Goal: Task Accomplishment & Management: Manage account settings

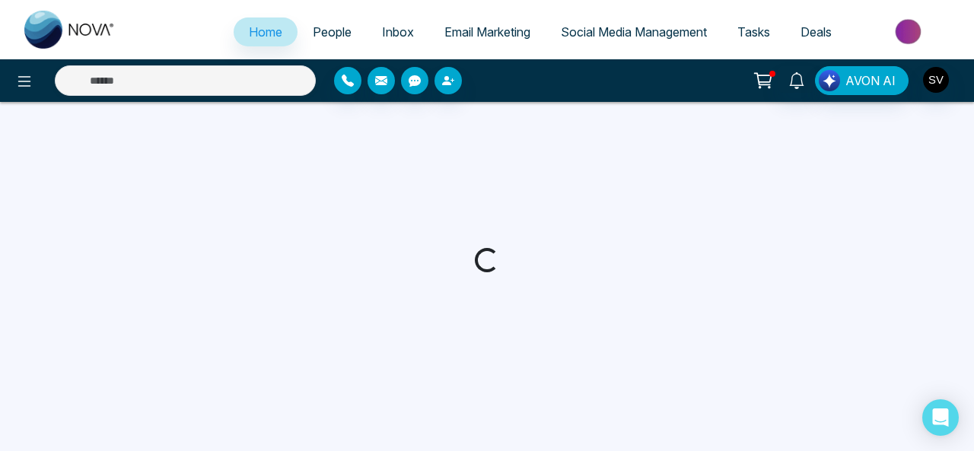
select select "*"
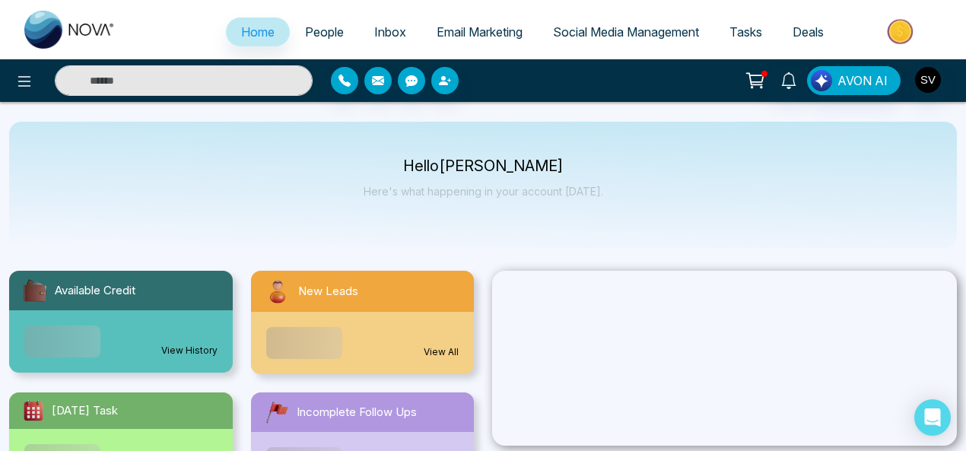
click at [606, 35] on span "Social Media Management" at bounding box center [626, 31] width 146 height 15
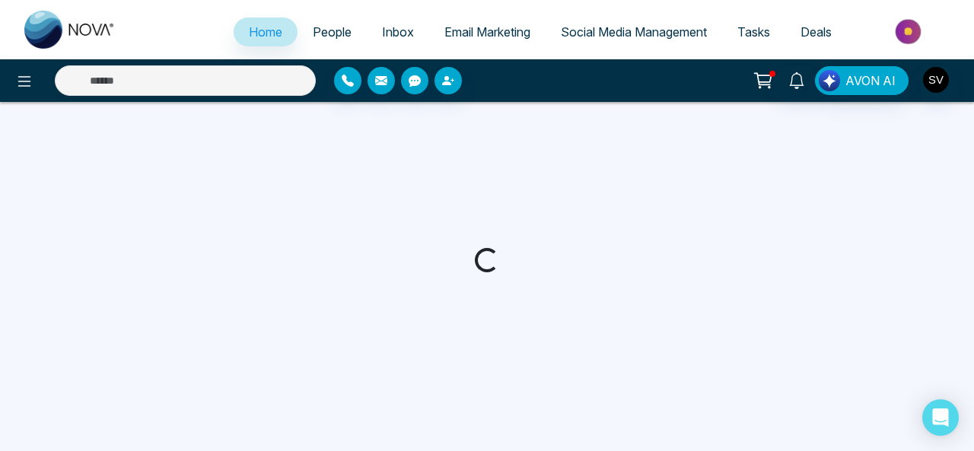
select select "*"
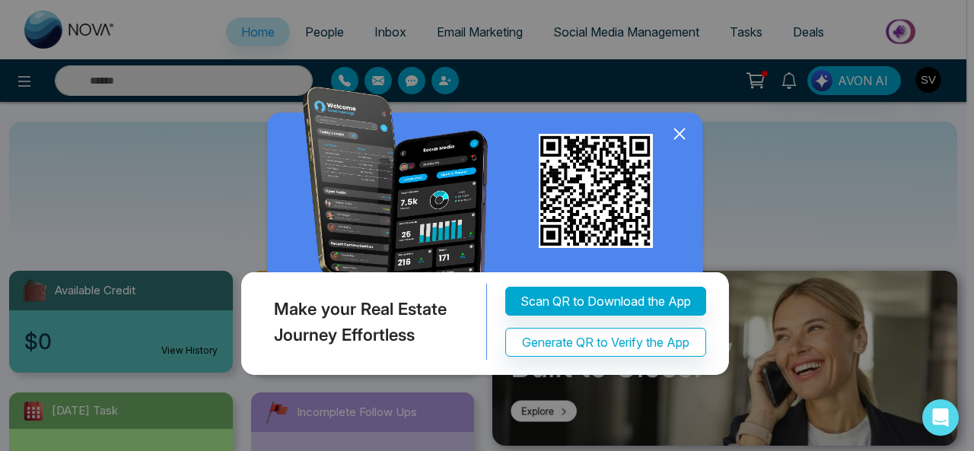
click at [680, 133] on icon at bounding box center [679, 134] width 10 height 10
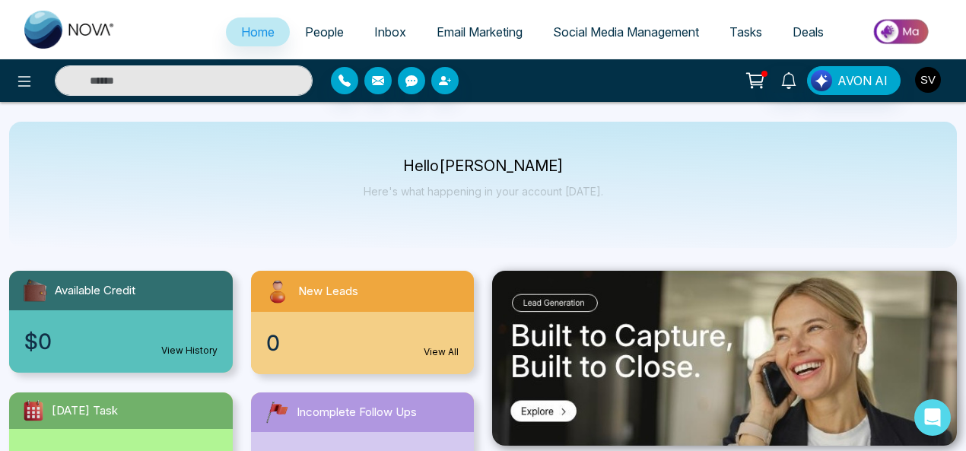
click at [939, 81] on img "button" at bounding box center [928, 80] width 26 height 26
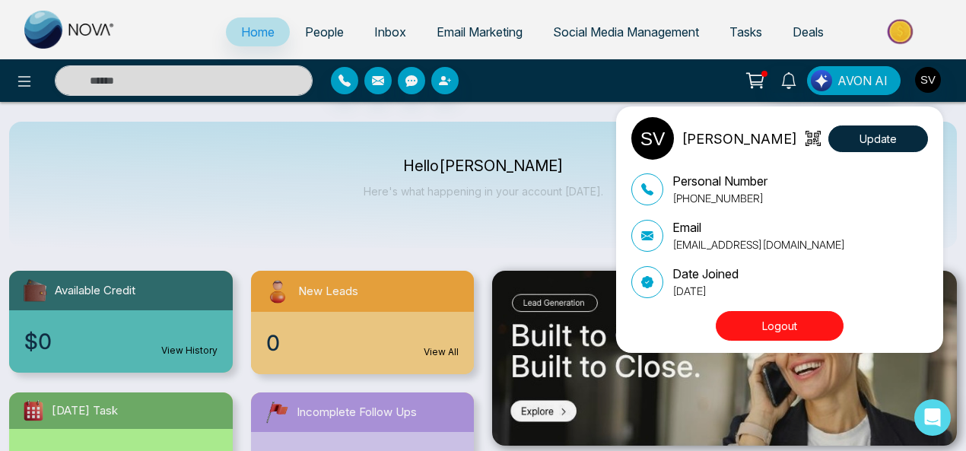
click at [799, 319] on button "Logout" at bounding box center [780, 326] width 128 height 30
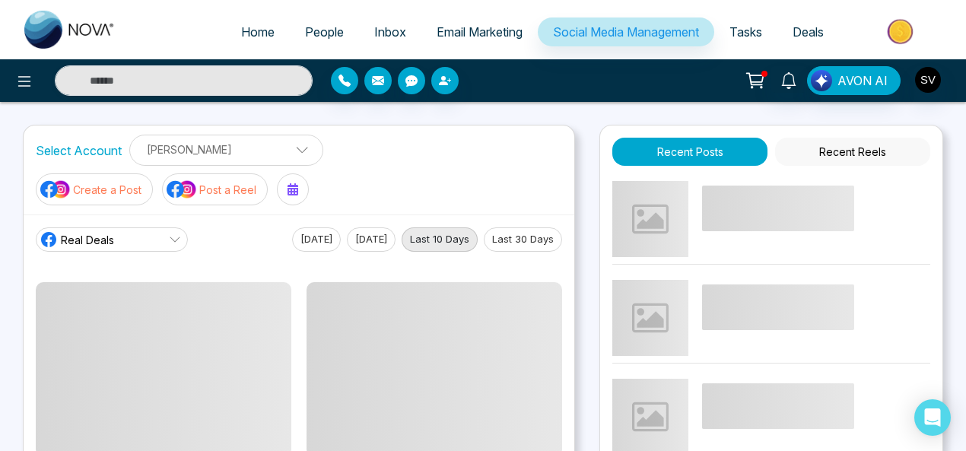
drag, startPoint x: 508, startPoint y: 51, endPoint x: 678, endPoint y: 9, distance: 175.4
click at [508, 51] on ul "Home People Inbox Email Marketing Social Media Management Tasks Deals" at bounding box center [544, 33] width 826 height 42
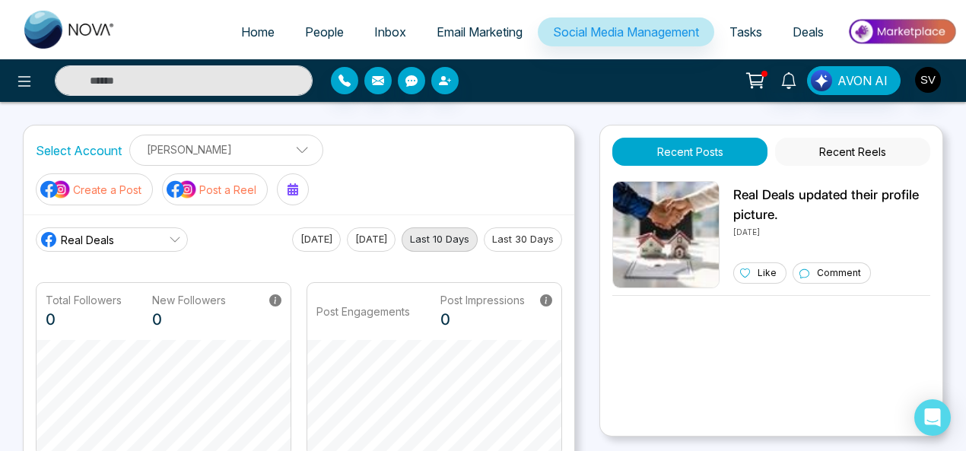
click at [236, 148] on p "Sindhu Vasthare" at bounding box center [226, 149] width 174 height 25
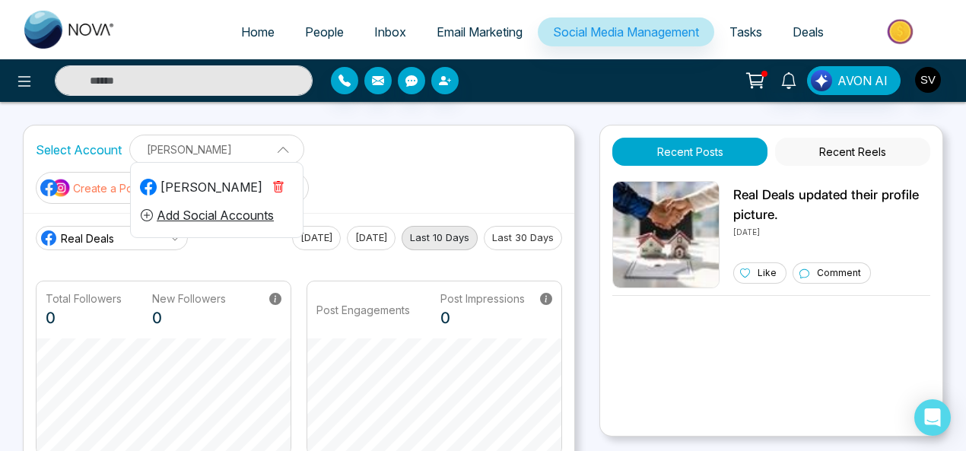
click at [280, 188] on icon "button" at bounding box center [278, 188] width 5 height 5
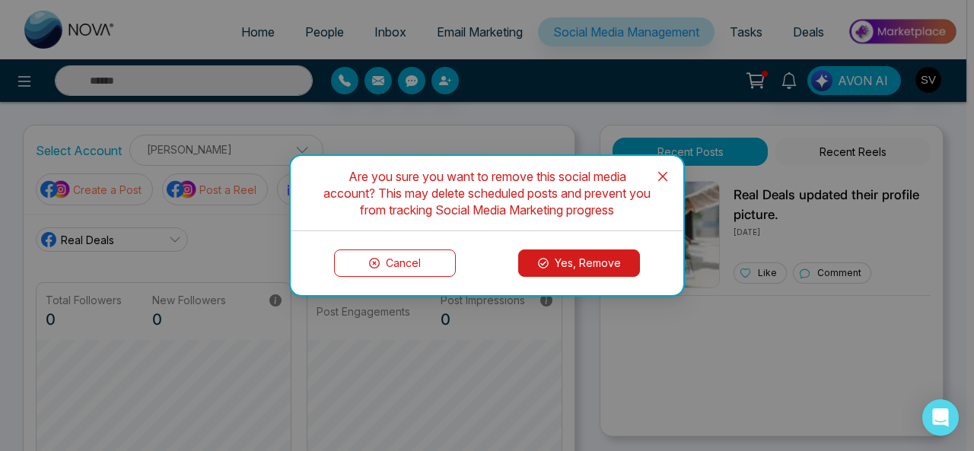
click at [578, 264] on button "Yes, Remove" at bounding box center [579, 262] width 122 height 27
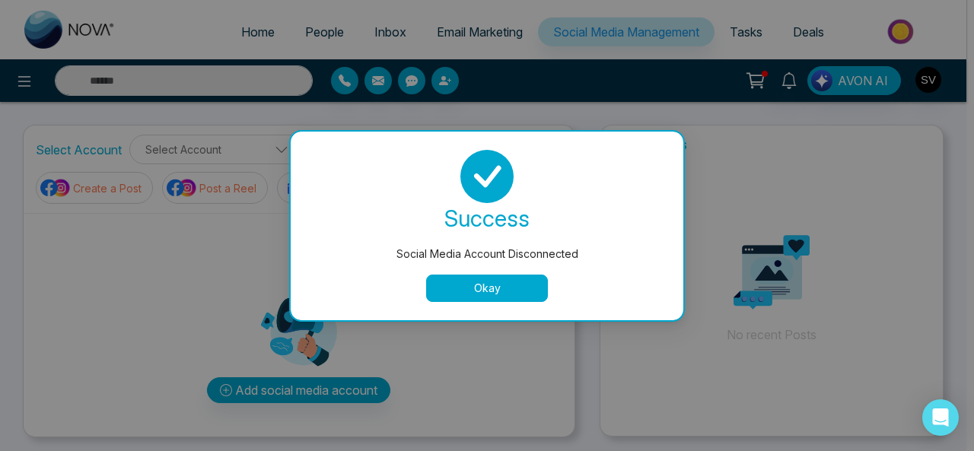
click at [478, 290] on button "Okay" at bounding box center [487, 288] width 122 height 27
